Goal: Information Seeking & Learning: Learn about a topic

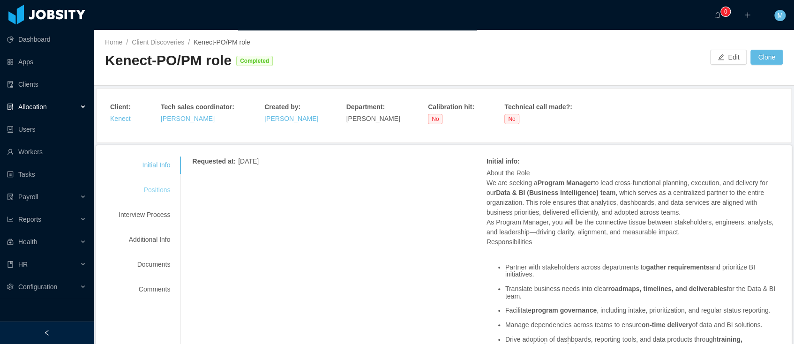
click at [158, 189] on div "Positions" at bounding box center [144, 189] width 74 height 17
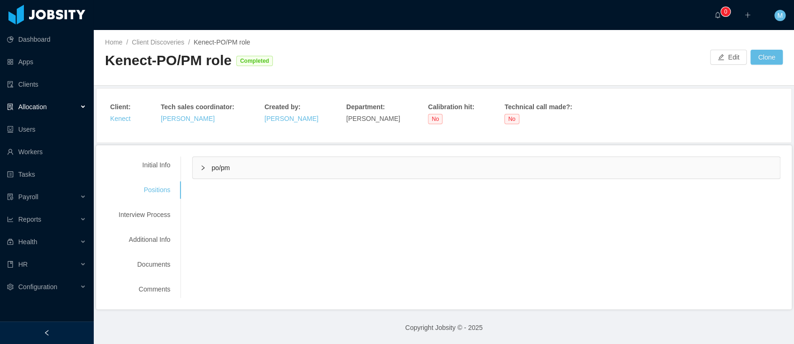
click at [260, 170] on div "po/pm" at bounding box center [486, 168] width 587 height 22
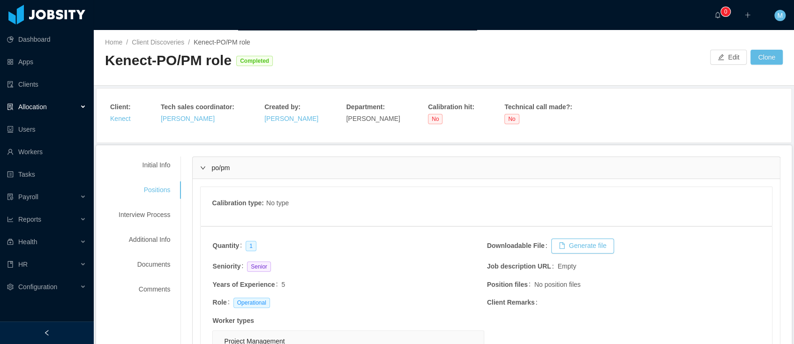
click at [274, 51] on div "Kenect-PO/PM role Completed" at bounding box center [274, 60] width 339 height 19
click at [168, 168] on div "Initial Info" at bounding box center [144, 165] width 74 height 17
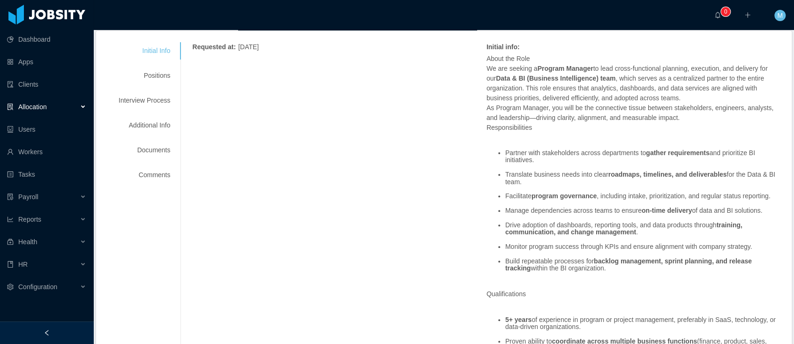
scroll to position [104, 0]
